Goal: Information Seeking & Learning: Learn about a topic

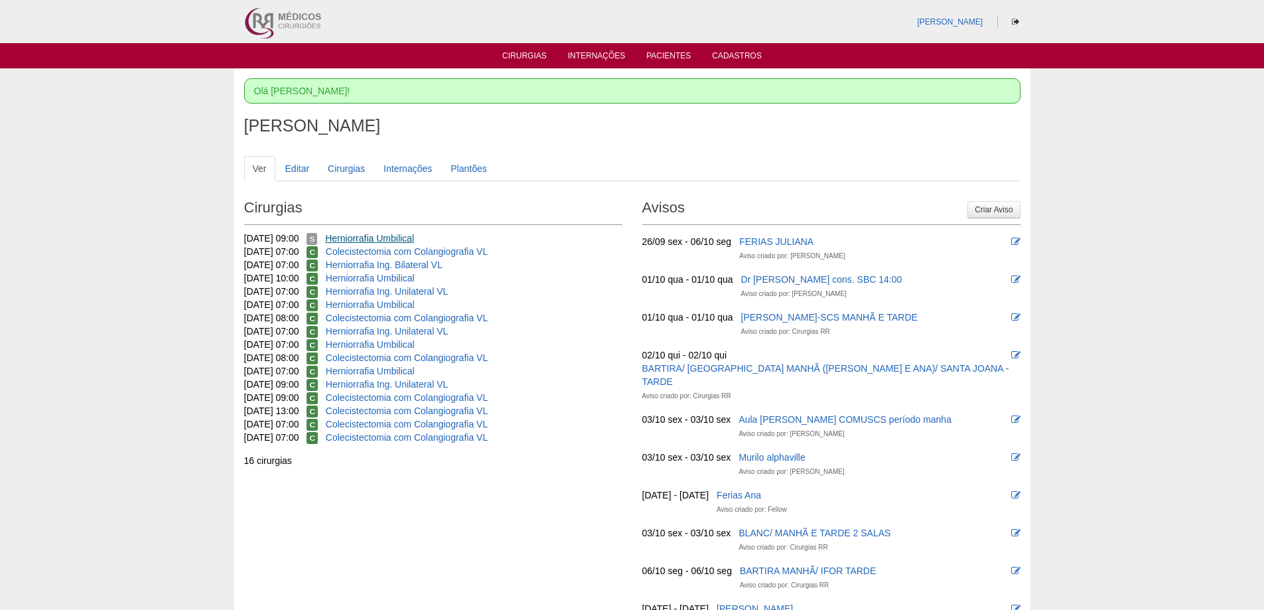
click at [364, 237] on link "Herniorrafia Umbilical" at bounding box center [369, 238] width 89 height 11
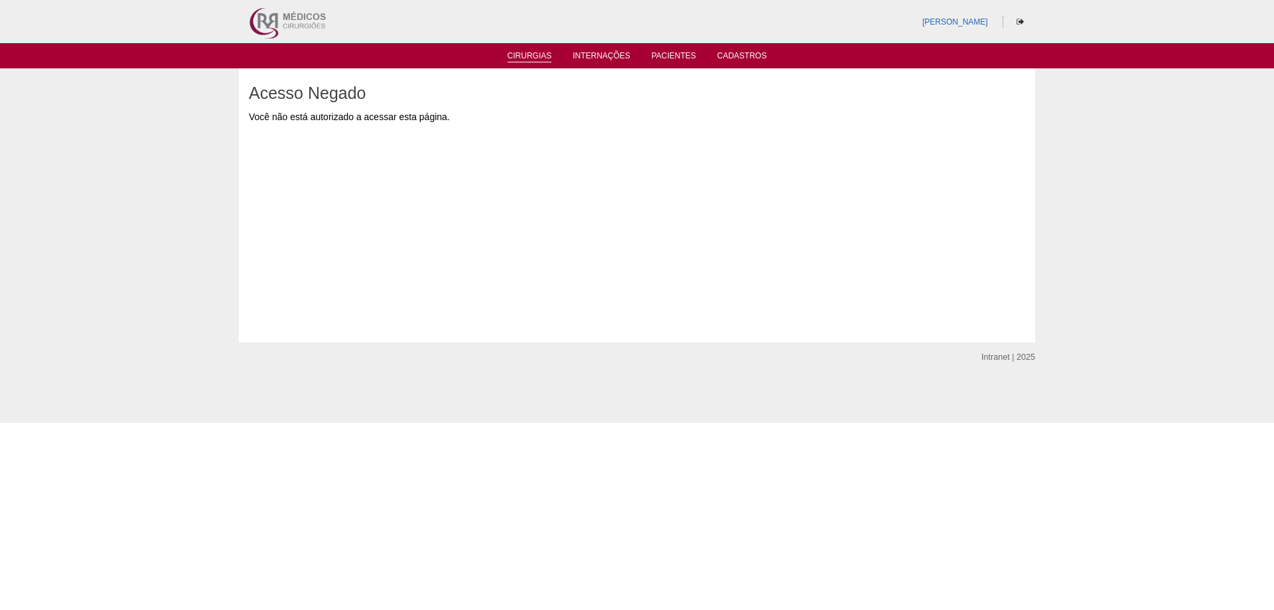
click at [536, 50] on li "Cirurgias" at bounding box center [529, 55] width 63 height 11
click at [529, 54] on link "Cirurgias" at bounding box center [529, 56] width 44 height 11
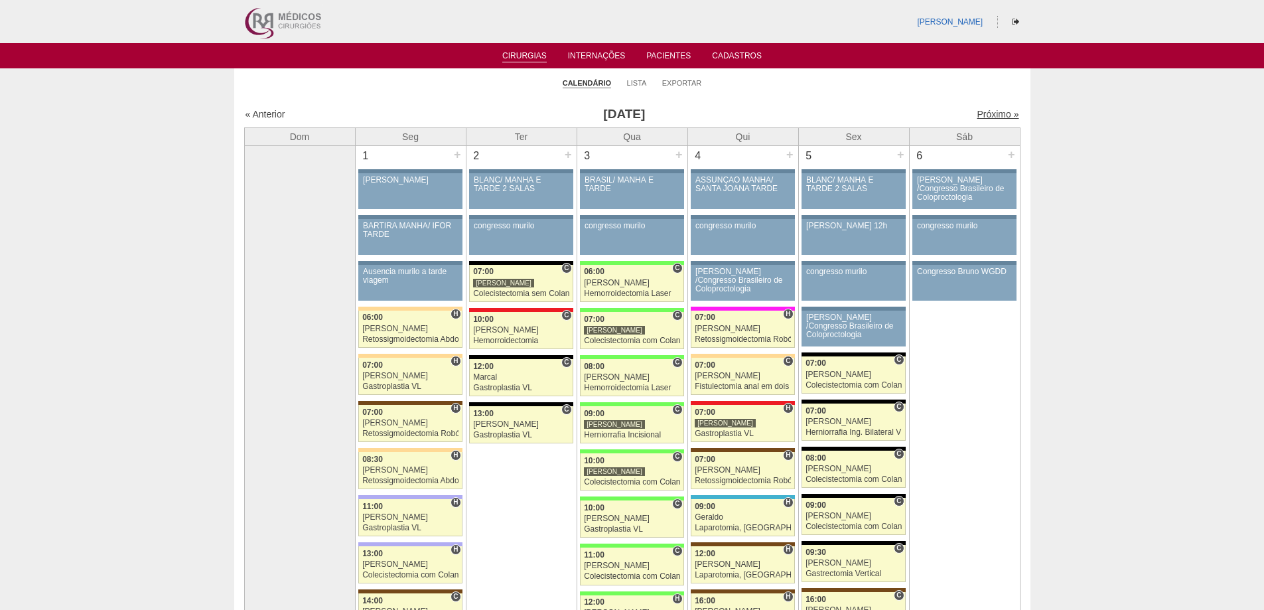
click at [977, 111] on link "Próximo »" at bounding box center [997, 114] width 42 height 11
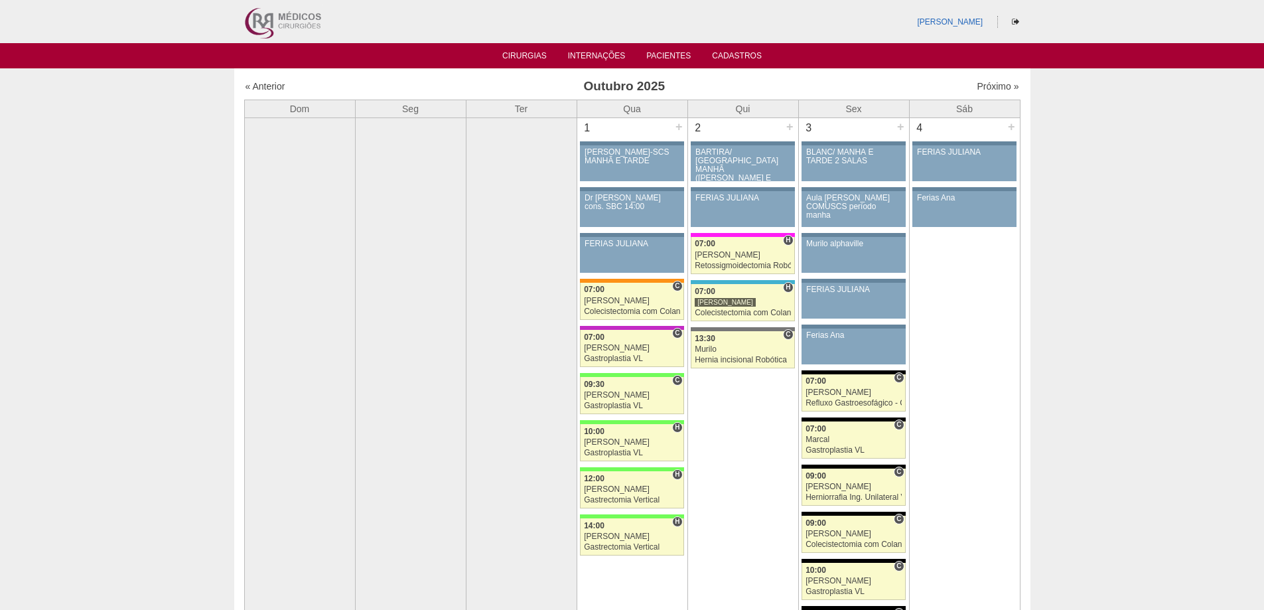
click at [265, 80] on div "« Anterior" at bounding box center [338, 86] width 186 height 13
click at [276, 88] on link "« Anterior" at bounding box center [265, 86] width 40 height 11
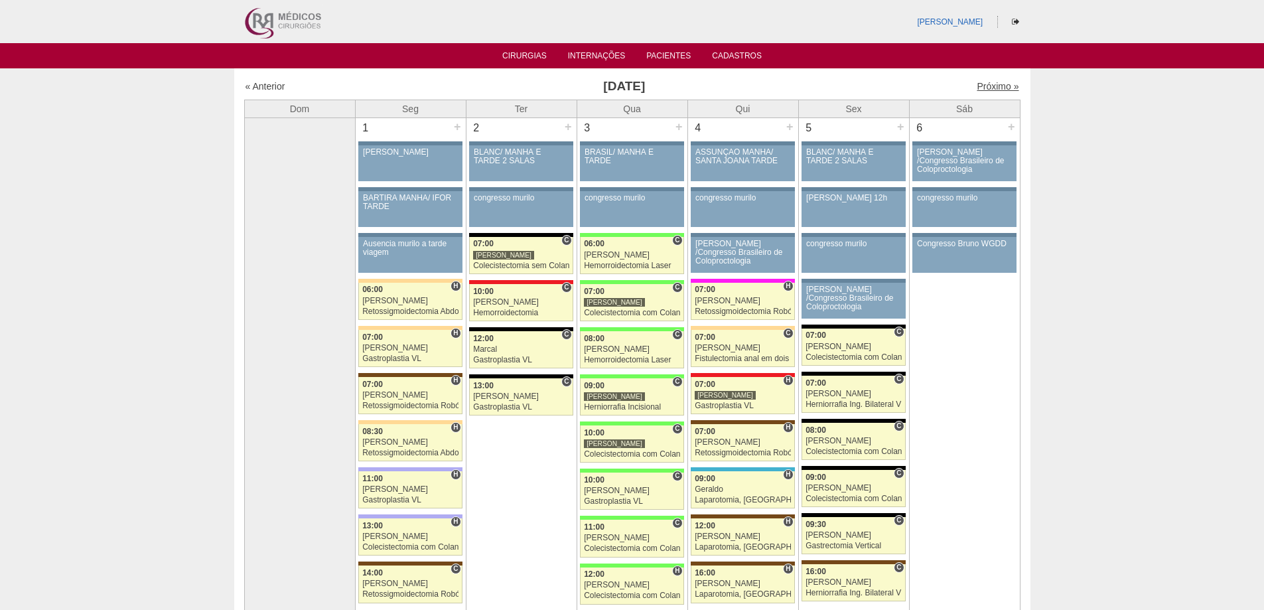
click at [976, 84] on link "Próximo »" at bounding box center [997, 86] width 42 height 11
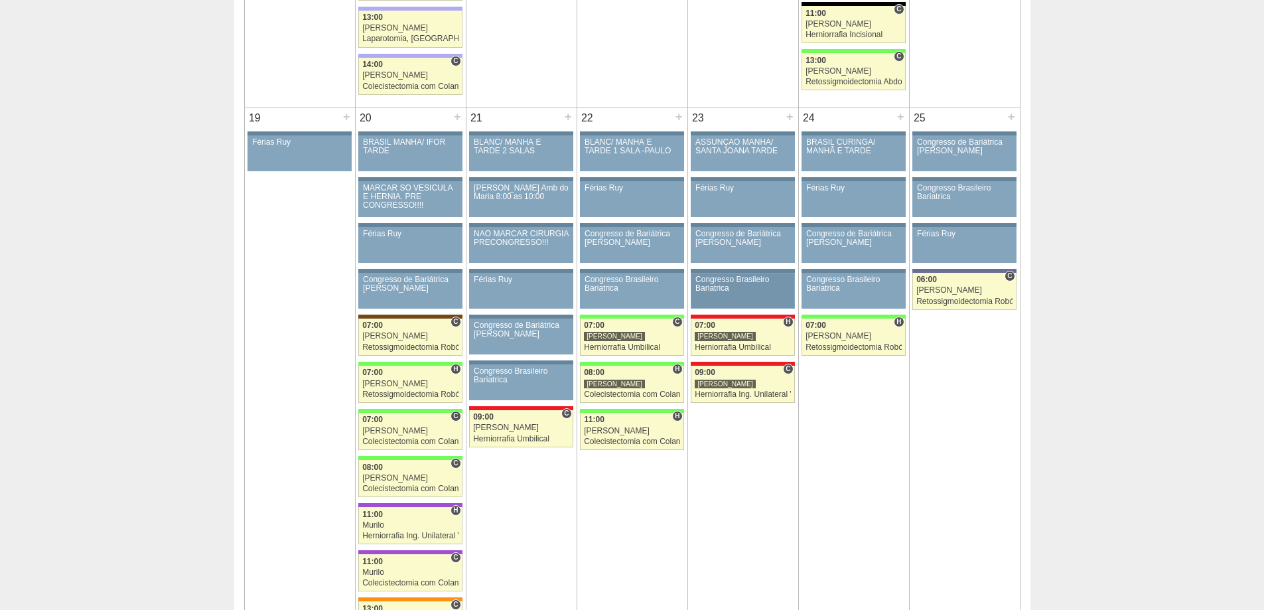
scroll to position [1924, 0]
